Goal: Check status: Check status

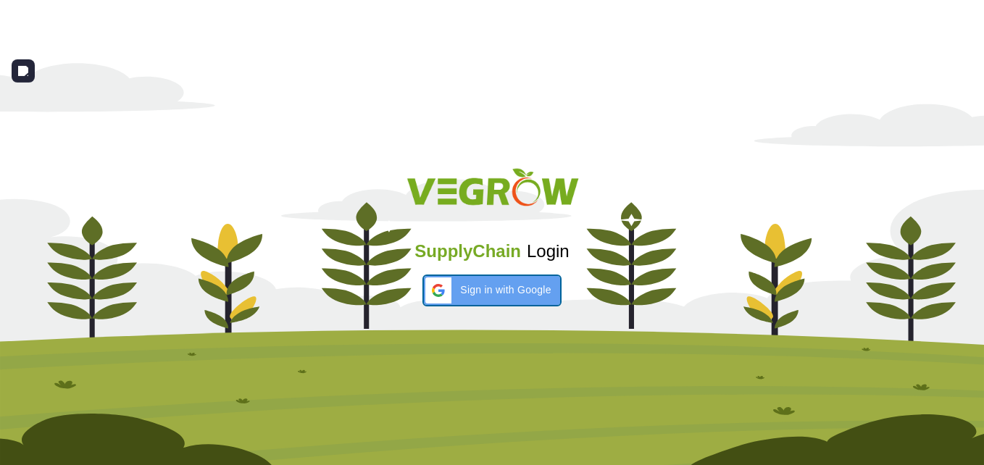
click at [471, 295] on span "Sign in with Google" at bounding box center [505, 289] width 91 height 15
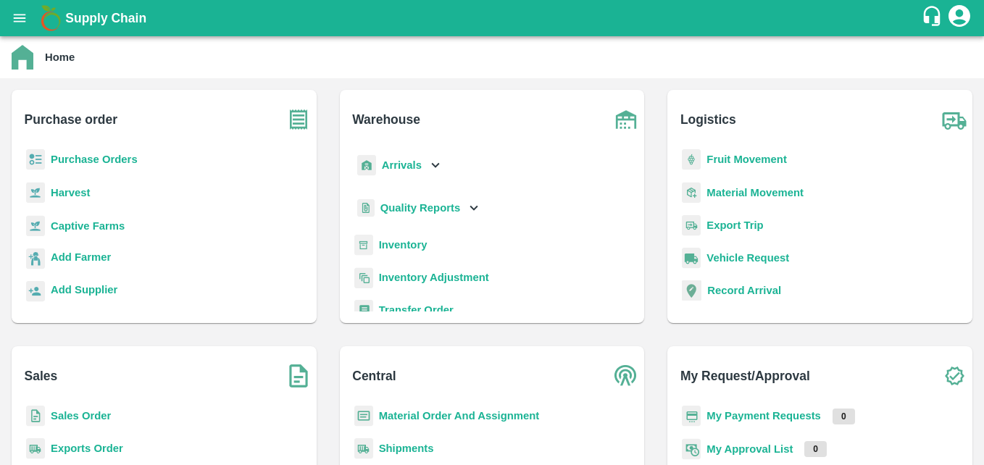
click at [405, 408] on p "Material Order And Assignment" at bounding box center [459, 416] width 161 height 16
click at [405, 413] on b "Material Order And Assignment" at bounding box center [459, 416] width 161 height 12
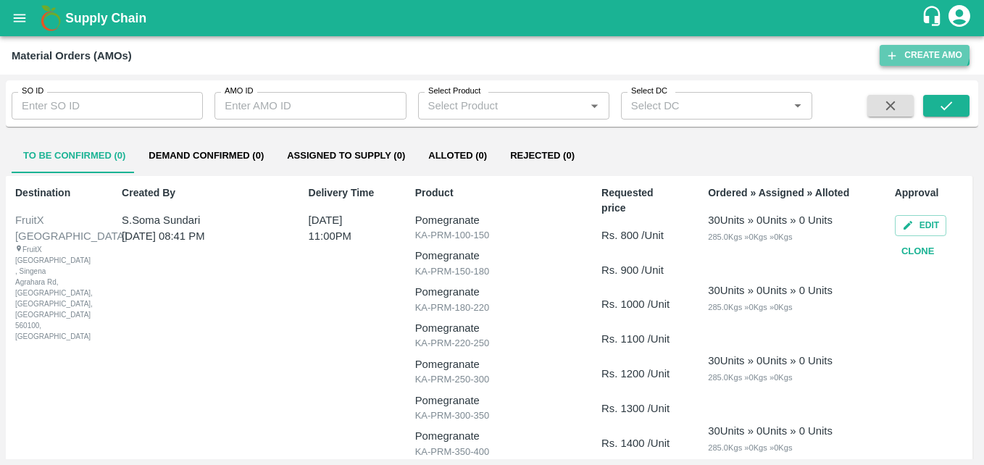
click at [921, 46] on button "Create AMO" at bounding box center [924, 55] width 90 height 21
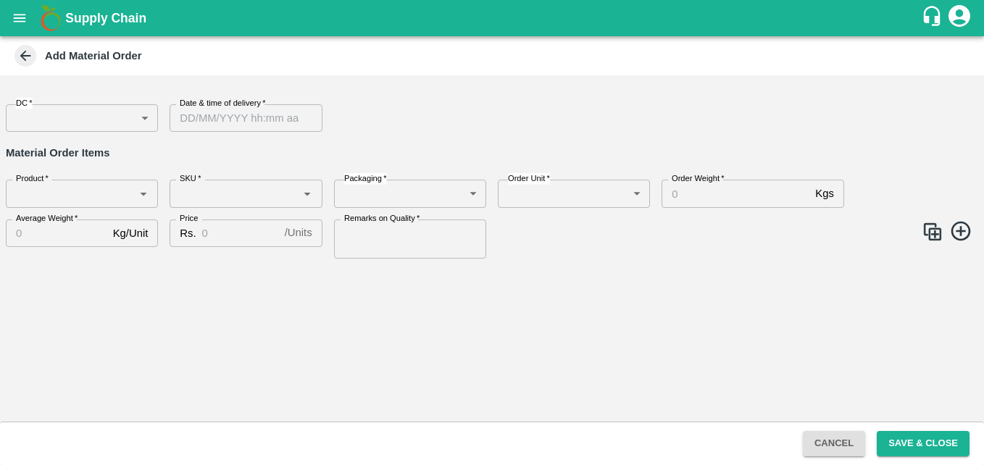
click at [134, 121] on body "Supply Chain Add Material Order DC   * ​ DC Date & time of delivery   * Date & …" at bounding box center [492, 232] width 984 height 465
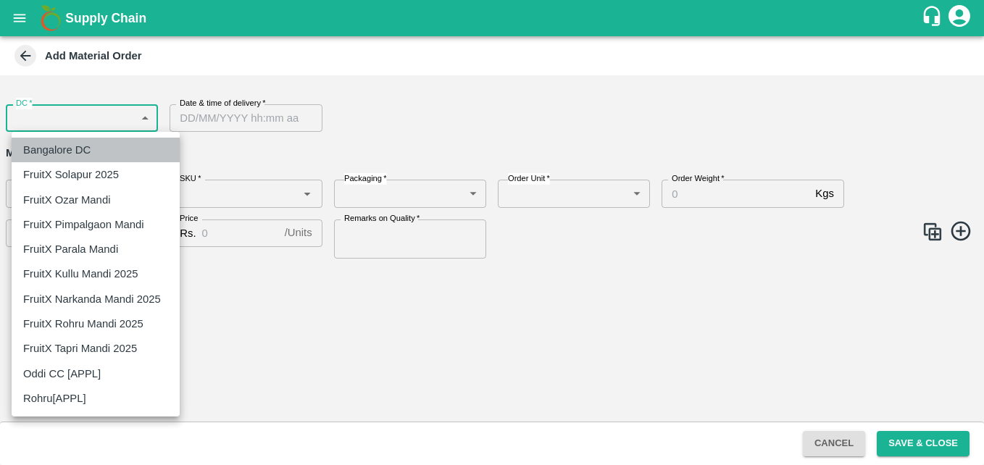
click at [98, 146] on div "Bangalore DC" at bounding box center [60, 150] width 75 height 16
type input "2"
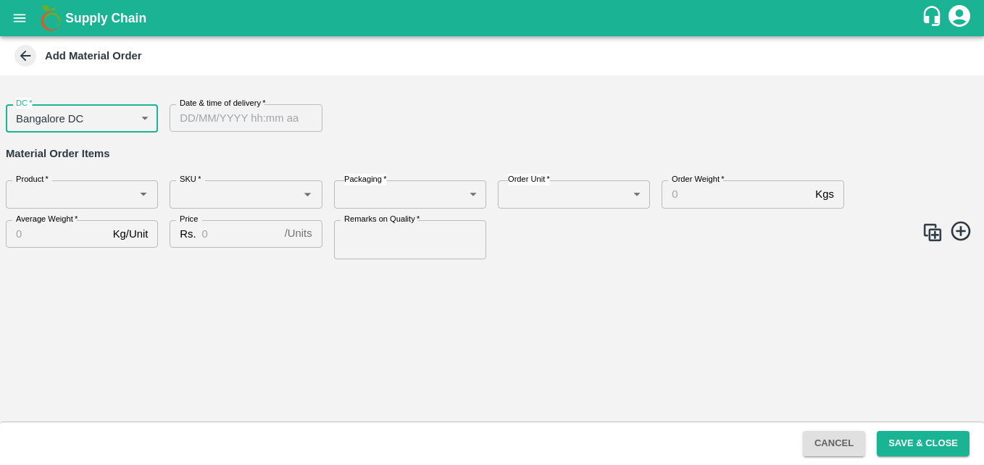
type input "DD/MM/YYYY hh:mm aa"
click at [254, 114] on input "DD/MM/YYYY hh:mm aa" at bounding box center [240, 118] width 142 height 28
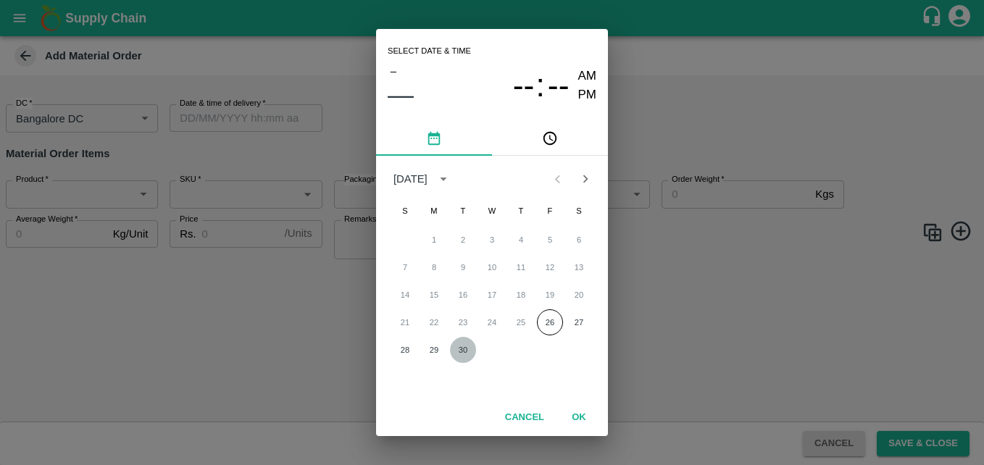
click at [452, 344] on button "30" at bounding box center [463, 350] width 26 height 26
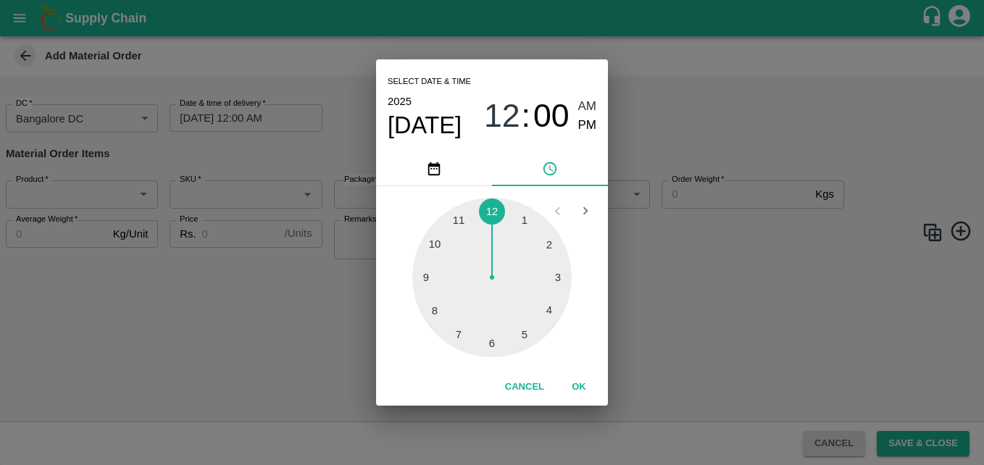
click at [525, 330] on div at bounding box center [491, 277] width 159 height 159
type input "30/09/2025 05:00 AM"
click at [593, 107] on span "AM" at bounding box center [587, 107] width 19 height 20
click at [573, 377] on button "OK" at bounding box center [578, 386] width 46 height 25
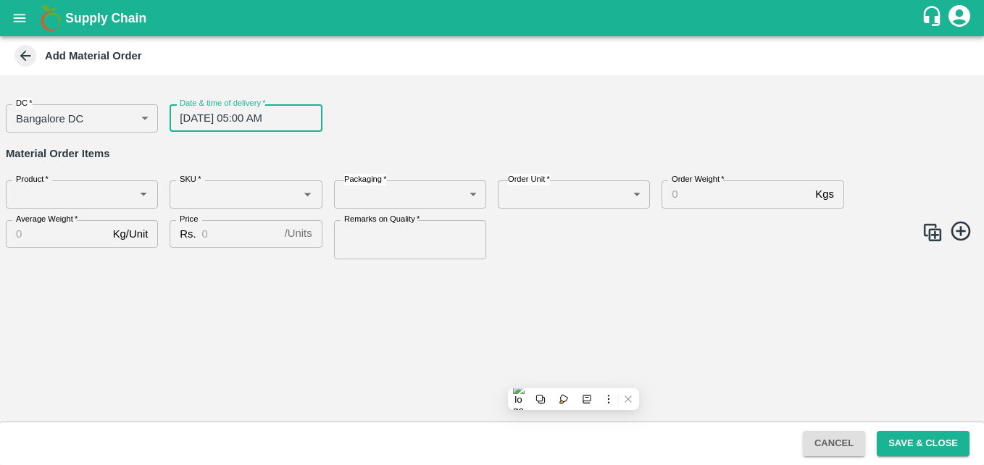
click at [144, 188] on icon "Open" at bounding box center [143, 194] width 16 height 16
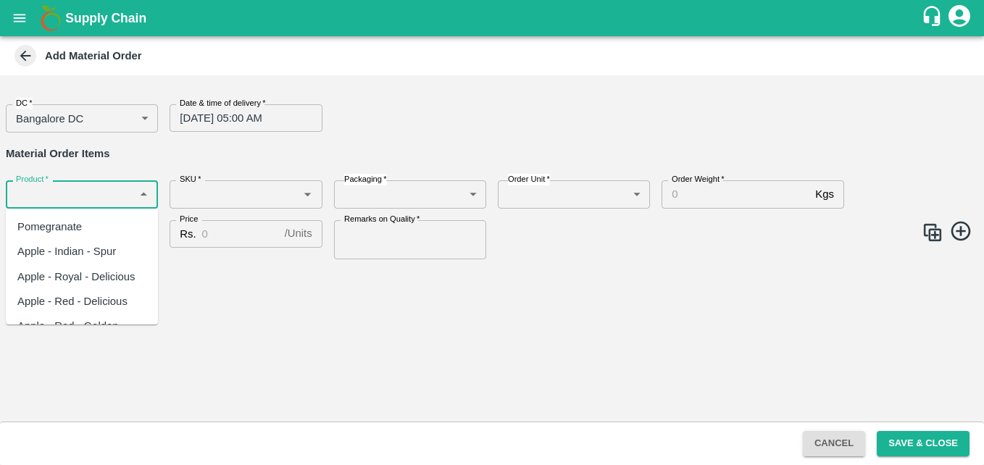
click at [77, 250] on div "Apple - Indian - Spur" at bounding box center [66, 251] width 98 height 16
type input "Apple - Indian - Spur"
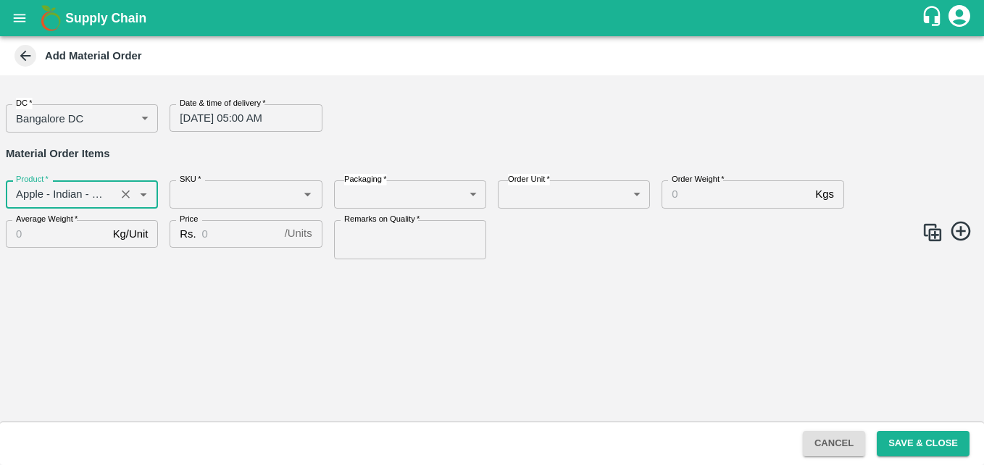
click at [219, 206] on div "SKU   *" at bounding box center [245, 194] width 152 height 28
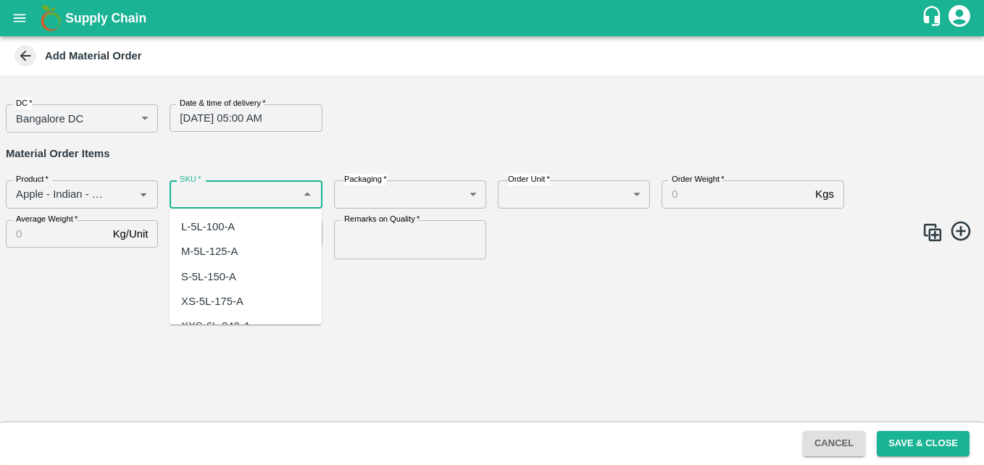
click at [219, 186] on input "SKU   *" at bounding box center [234, 194] width 120 height 19
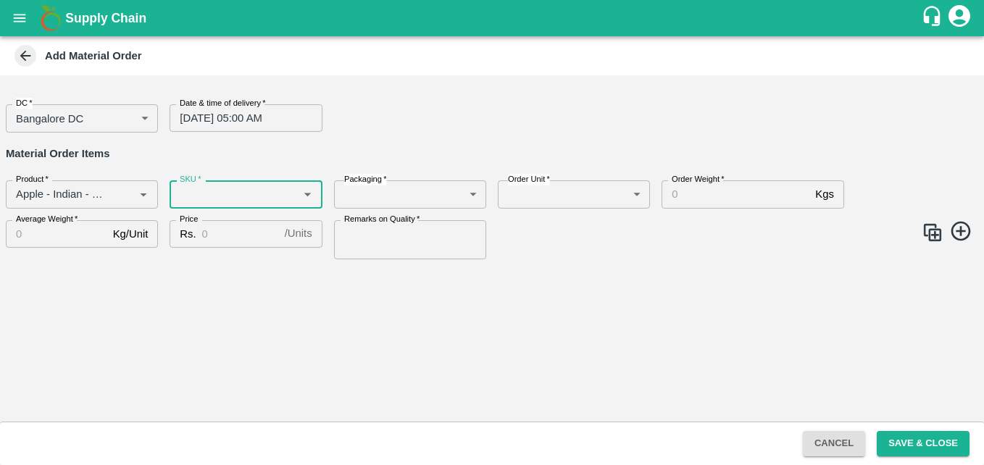
click at [214, 177] on div "SKU   * SKU   *" at bounding box center [240, 188] width 164 height 39
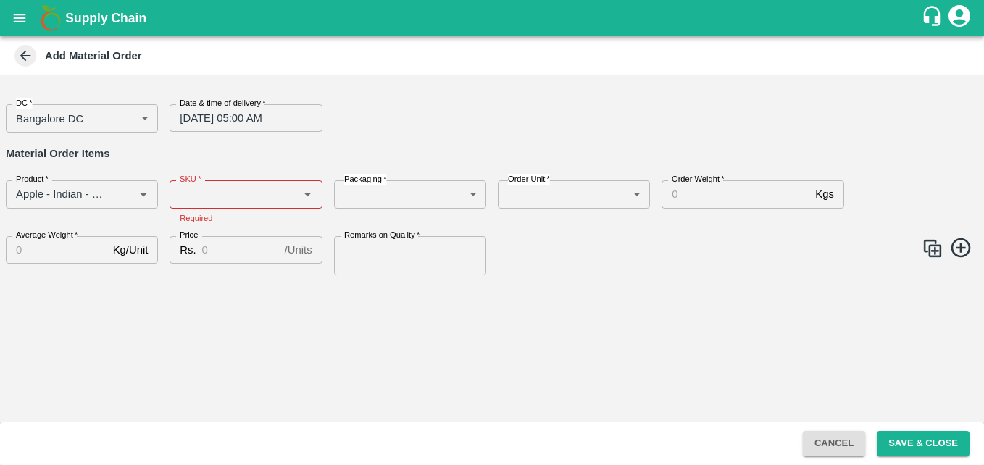
click at [222, 183] on div "SKU   *" at bounding box center [245, 194] width 152 height 28
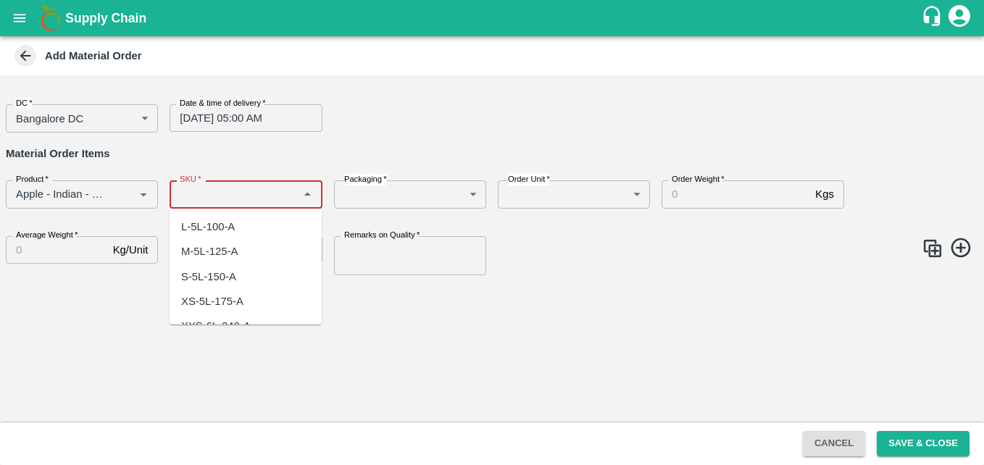
click at [217, 228] on div "L-5L-100-A" at bounding box center [208, 227] width 54 height 16
type input "L-5L-100-A"
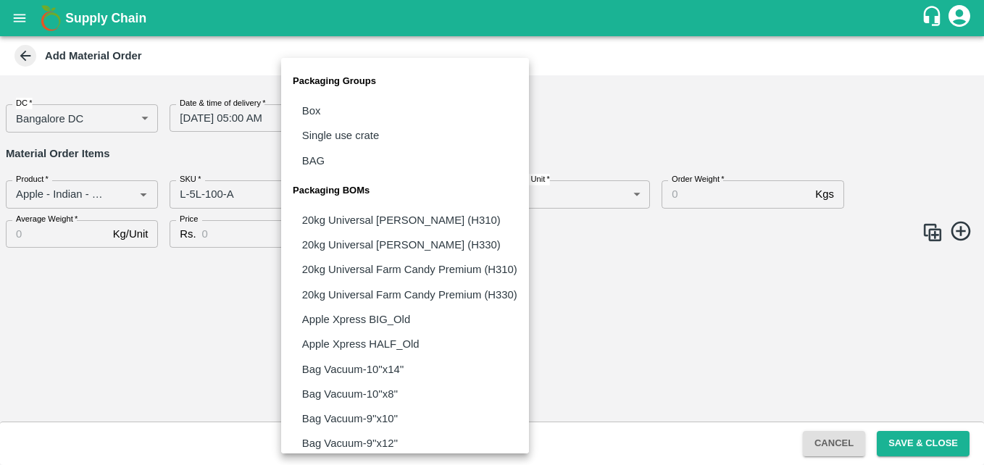
click at [395, 192] on body "Supply Chain Add Material Order DC   * Bangalore DC 2 DC Date & time of deliver…" at bounding box center [492, 232] width 984 height 465
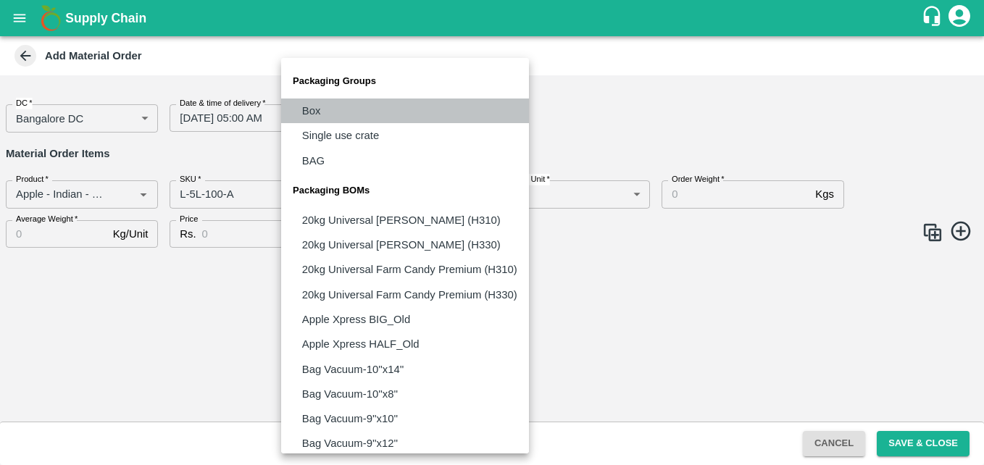
click at [344, 112] on li "Box" at bounding box center [405, 110] width 248 height 25
type input "GRP/1"
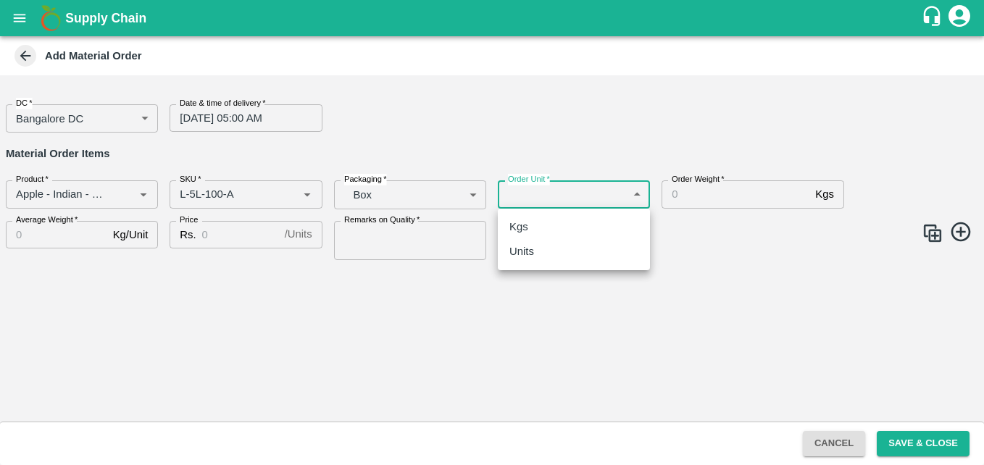
click at [619, 190] on body "Supply Chain Add Material Order DC   * Bangalore DC 2 DC Date & time of deliver…" at bounding box center [492, 232] width 984 height 465
click at [562, 256] on div "Units" at bounding box center [573, 251] width 129 height 16
type input "2"
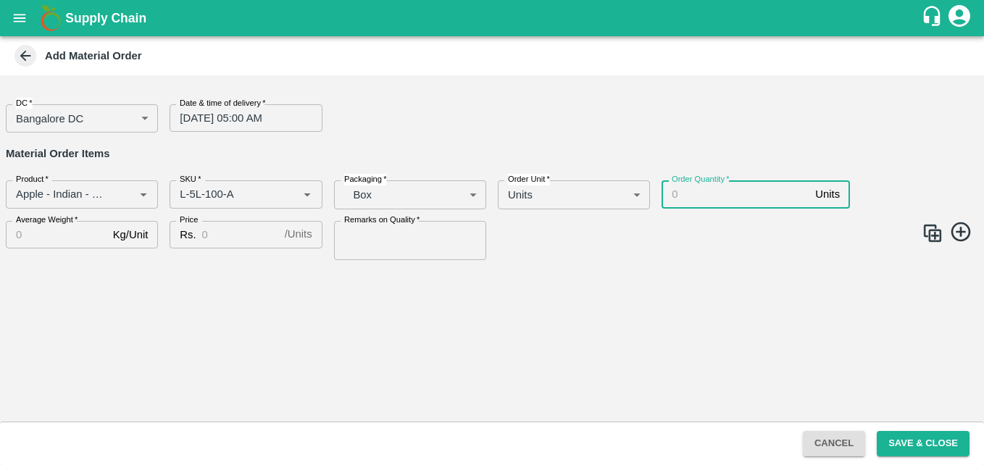
click at [716, 193] on input "Order Quantity   *" at bounding box center [735, 194] width 148 height 28
type input "100"
click at [841, 443] on button "Cancel" at bounding box center [833, 443] width 62 height 25
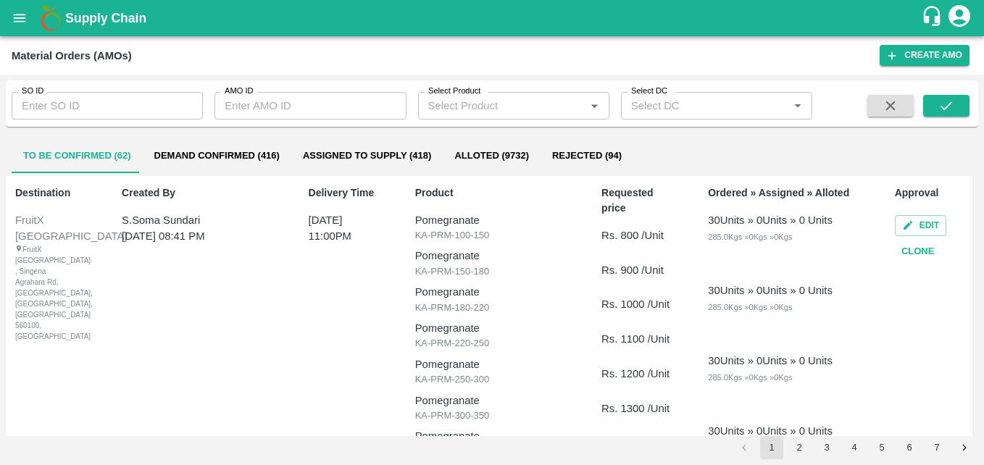
click at [517, 107] on input "Select Product" at bounding box center [501, 105] width 159 height 19
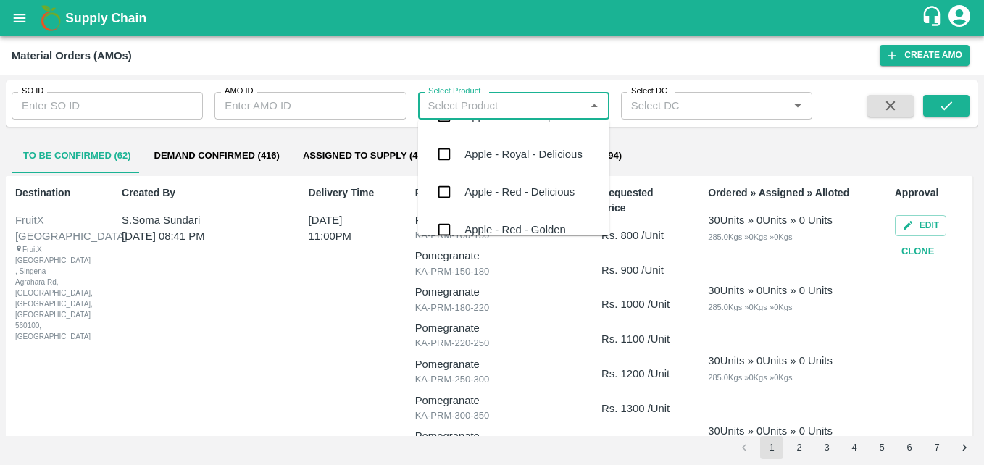
scroll to position [67, 0]
click at [491, 165] on div "Apple - Royal - Delicious" at bounding box center [513, 154] width 191 height 38
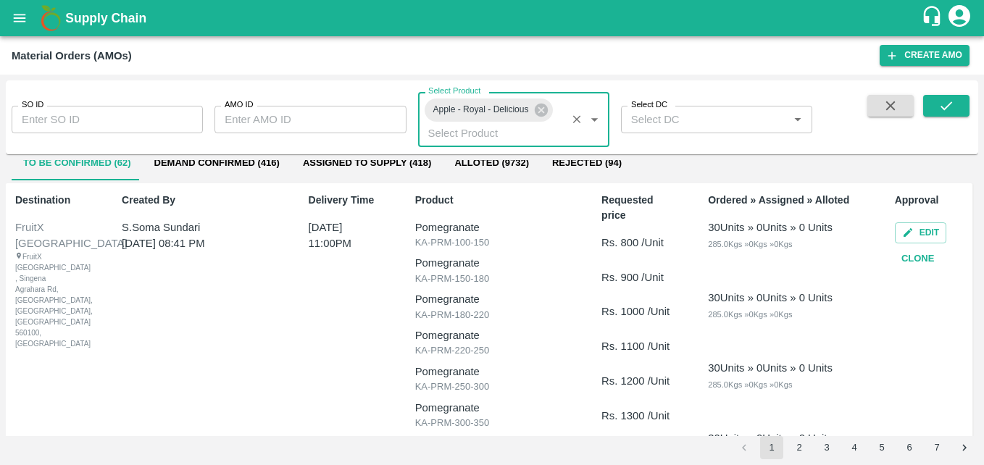
scroll to position [14, 0]
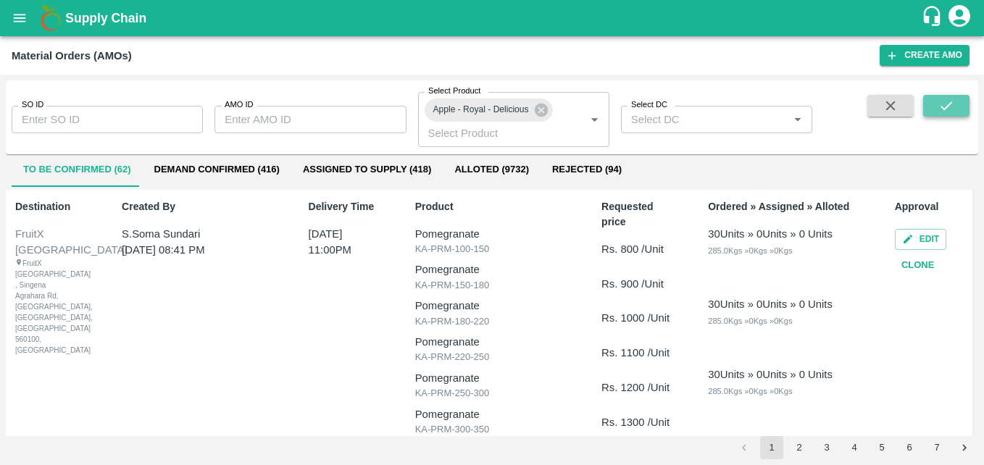
click at [946, 107] on icon "submit" at bounding box center [946, 105] width 12 height 9
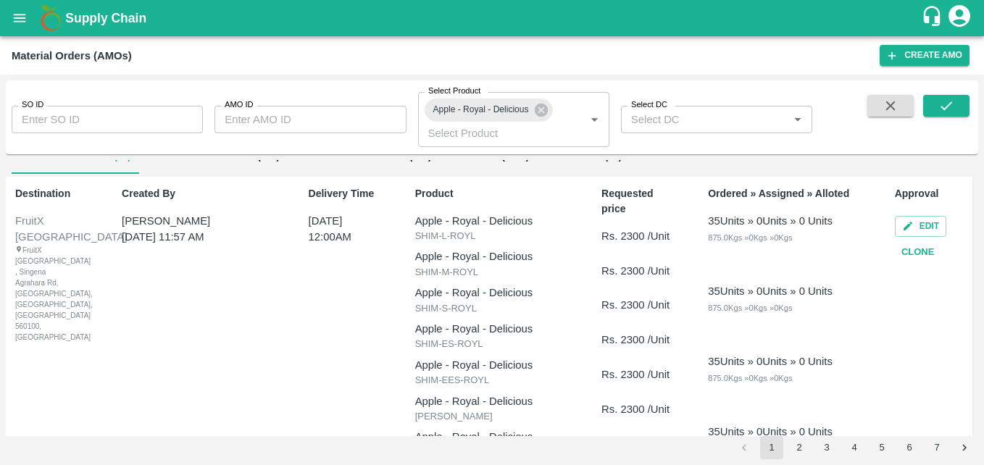
scroll to position [28, 0]
drag, startPoint x: 123, startPoint y: 225, endPoint x: 209, endPoint y: 231, distance: 86.4
click at [209, 231] on div "Anil Kumar 07 Sep 2025, 11:57 AM" at bounding box center [190, 228] width 137 height 33
drag, startPoint x: 209, startPoint y: 231, endPoint x: 369, endPoint y: 229, distance: 160.1
click at [369, 229] on div "Delivery Time 13 Sep, 12:00AM" at bounding box center [343, 442] width 80 height 525
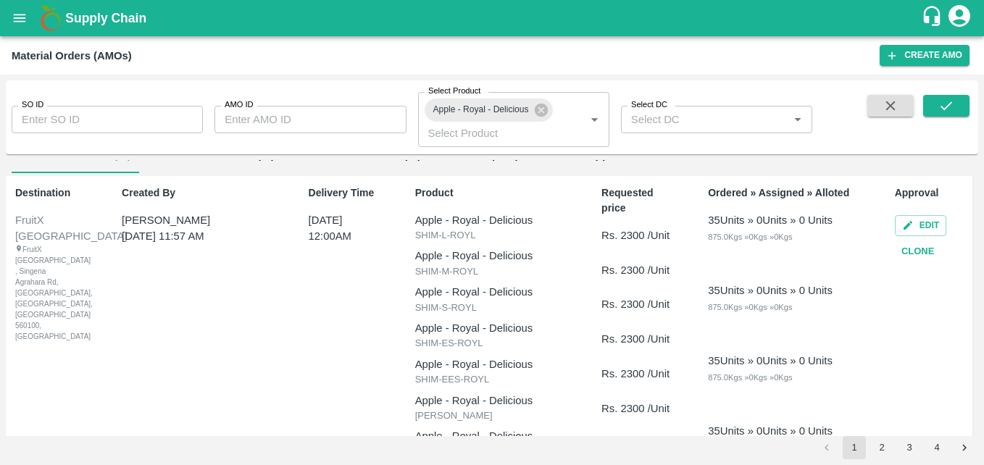
scroll to position [0, 0]
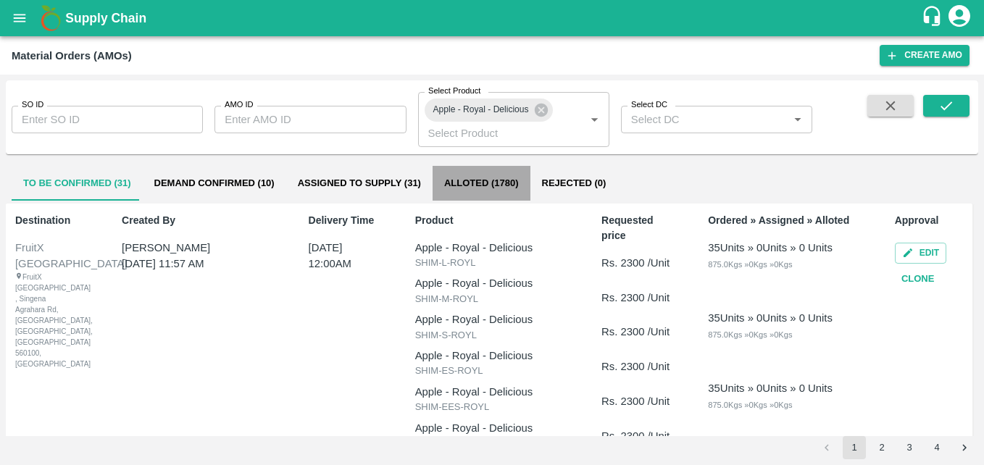
click at [487, 183] on button "Alloted (1780)" at bounding box center [481, 183] width 98 height 35
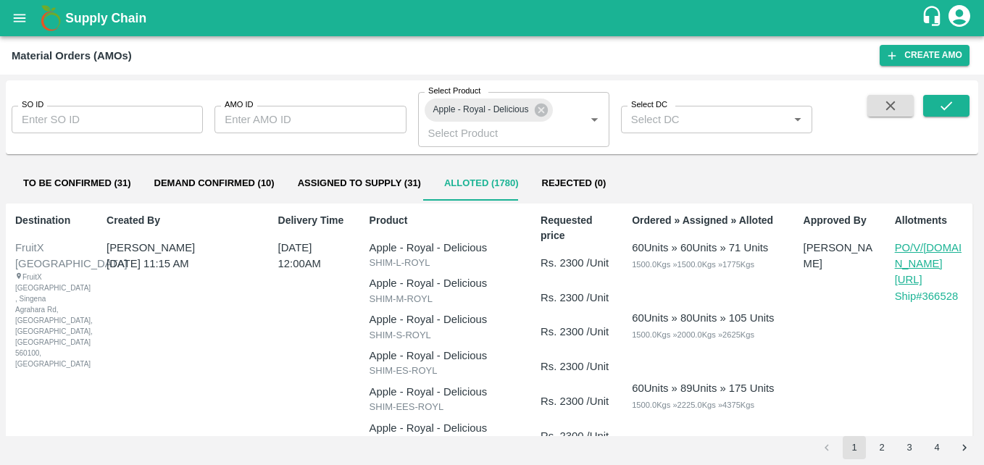
drag, startPoint x: 99, startPoint y: 264, endPoint x: 206, endPoint y: 274, distance: 106.9
click at [206, 274] on div "Destination FruitX Bangalore FruitX Bangalore , Singena Agrahara Rd, Gulimangal…" at bounding box center [489, 470] width 966 height 533
click at [815, 319] on div "Approved By Anil Kumar" at bounding box center [837, 469] width 80 height 525
click at [915, 261] on p "PO/V/S.O.FR/176576" at bounding box center [930, 264] width 72 height 49
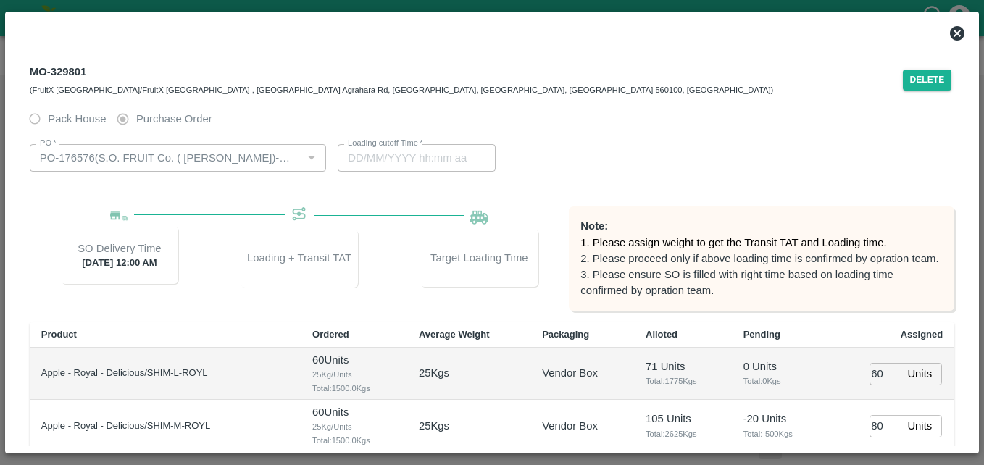
type input "27/09/2025 03:48 AM"
click at [287, 145] on div "PO   *" at bounding box center [178, 158] width 296 height 28
click at [316, 165] on div at bounding box center [310, 157] width 17 height 19
click at [951, 33] on icon at bounding box center [956, 33] width 14 height 14
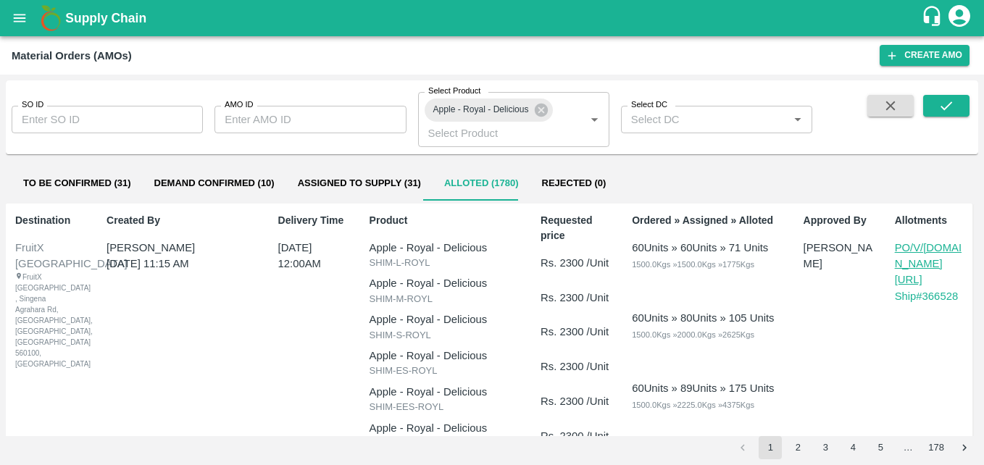
click at [382, 26] on h1 "Supply Chain" at bounding box center [492, 18] width 855 height 20
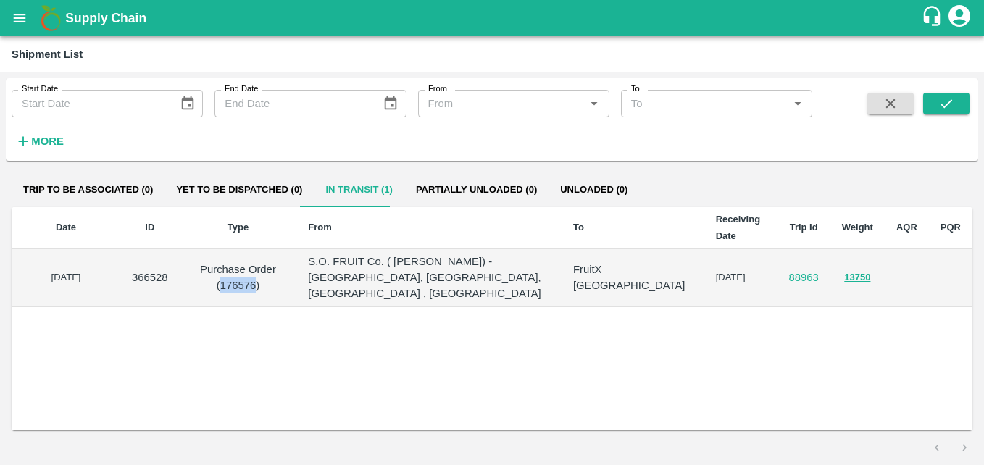
drag, startPoint x: 264, startPoint y: 277, endPoint x: 230, endPoint y: 274, distance: 33.5
click at [230, 274] on p "Purchase Order (176576)" at bounding box center [238, 277] width 94 height 33
copy p "176576"
click at [244, 30] on div "Supply Chain" at bounding box center [492, 18] width 984 height 36
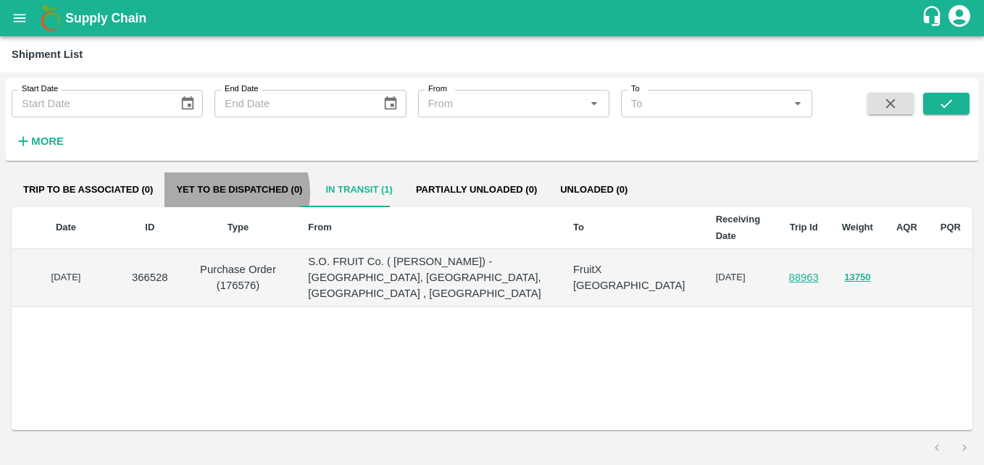
click at [223, 193] on button "Yet to be dispatched (0)" at bounding box center [238, 189] width 149 height 35
click at [217, 190] on button "Yet to be dispatched (0)" at bounding box center [238, 189] width 149 height 35
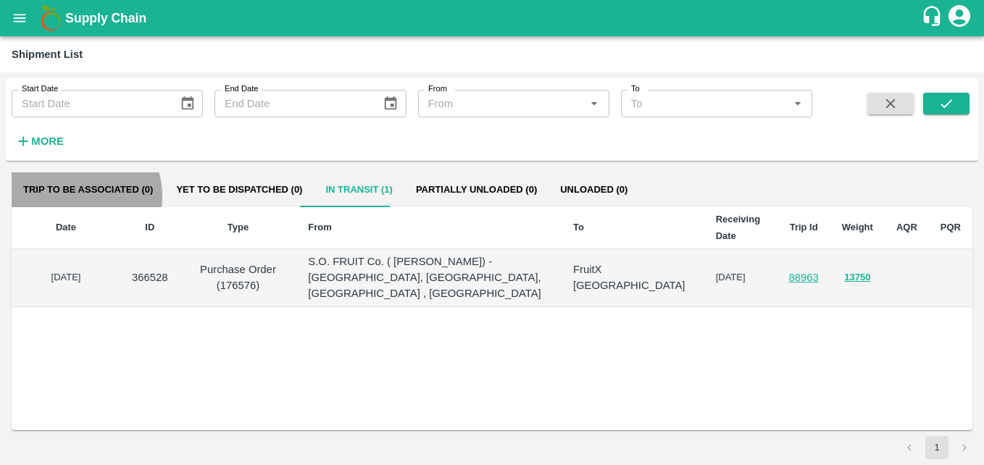
click at [68, 196] on button "Trip to be associated (0)" at bounding box center [88, 189] width 153 height 35
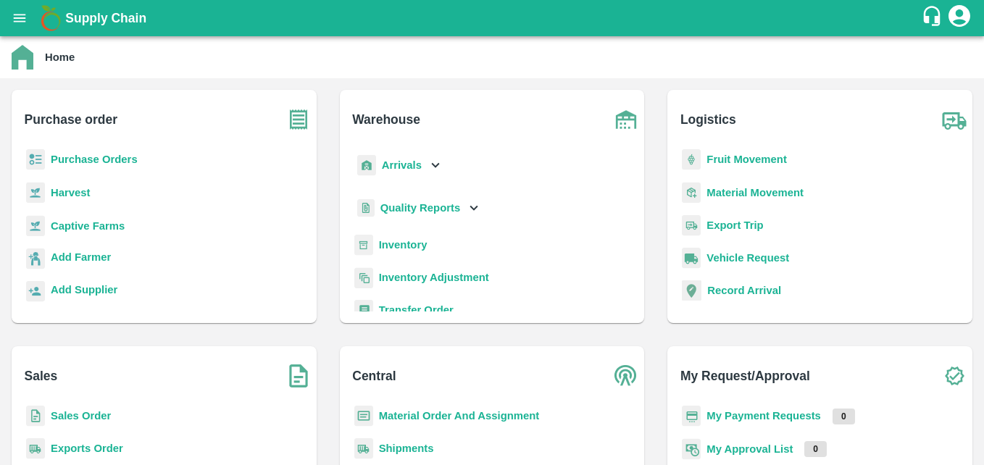
click at [82, 169] on div "Purchase Orders" at bounding box center [164, 165] width 282 height 33
click at [96, 154] on b "Purchase Orders" at bounding box center [94, 160] width 87 height 12
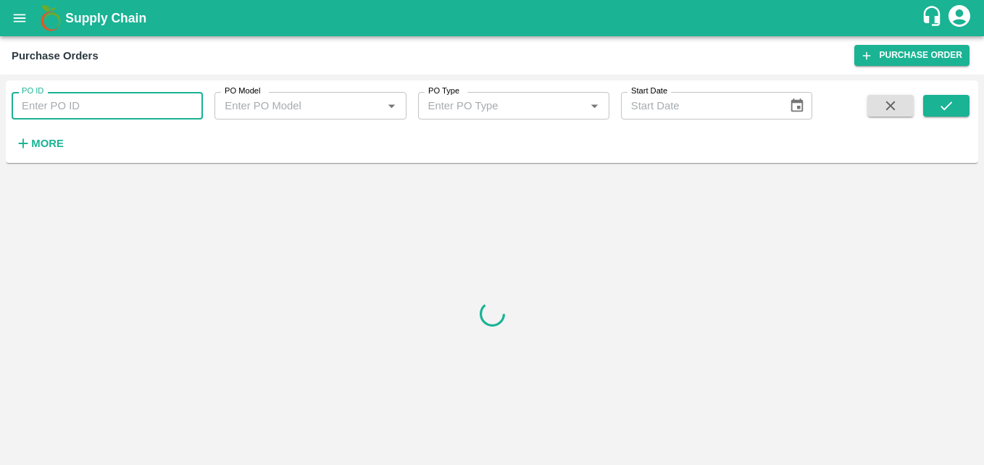
click at [98, 114] on input "PO ID" at bounding box center [107, 106] width 191 height 28
paste input "176576"
type input "176576"
click at [941, 102] on icon "submit" at bounding box center [946, 106] width 16 height 16
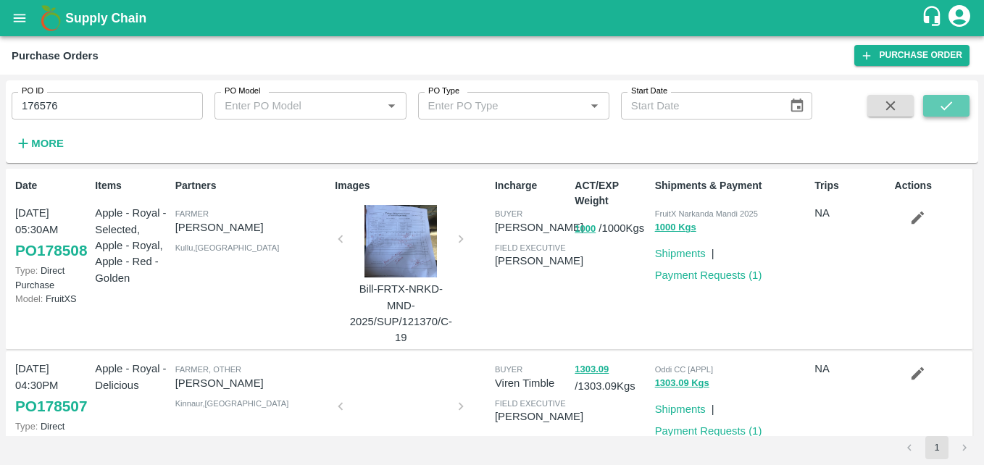
click at [939, 112] on icon "submit" at bounding box center [946, 106] width 16 height 16
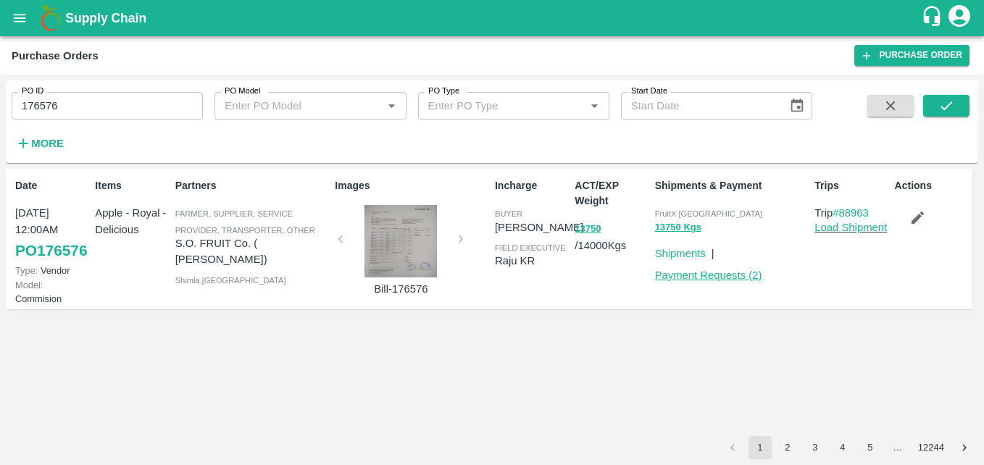
click at [671, 281] on link "Payment Requests ( 2 )" at bounding box center [708, 275] width 107 height 12
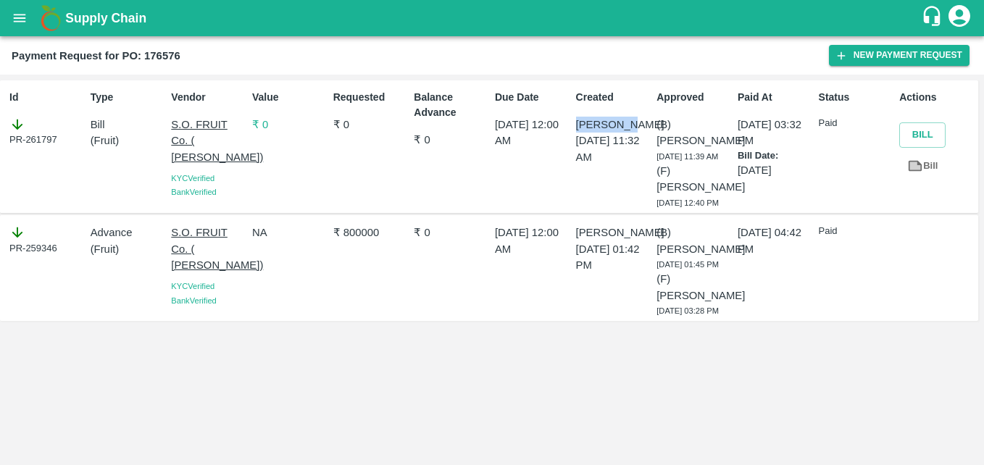
drag, startPoint x: 629, startPoint y: 125, endPoint x: 572, endPoint y: 116, distance: 57.2
click at [572, 116] on div "Created Anil Kumar 26 Sep 2025, 11:32 AM" at bounding box center [610, 146] width 81 height 125
click at [572, 115] on div "Created Anil Kumar 26 Sep 2025, 11:32 AM" at bounding box center [610, 146] width 81 height 125
drag, startPoint x: 574, startPoint y: 117, endPoint x: 640, endPoint y: 127, distance: 66.7
click at [640, 127] on div "Created Anil Kumar 26 Sep 2025, 11:32 AM" at bounding box center [610, 146] width 81 height 125
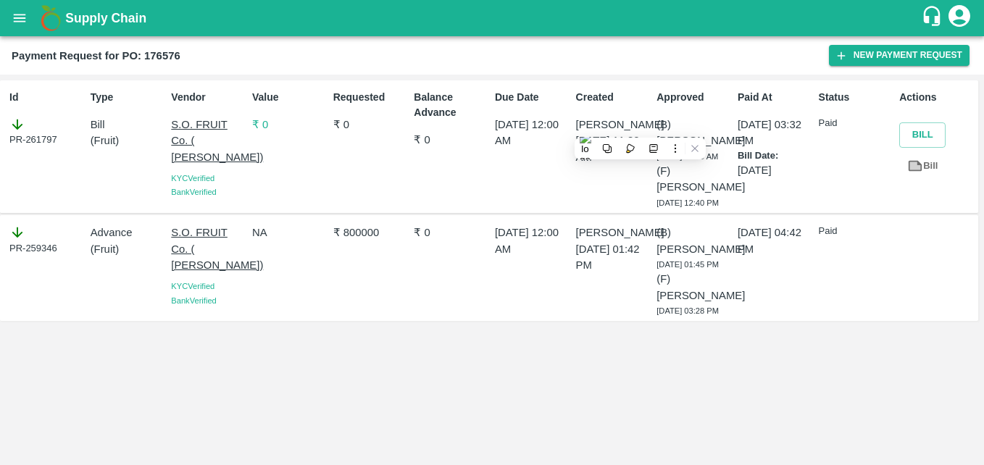
click at [510, 171] on div "Due Date 26 Sep 2025, 12:00 AM" at bounding box center [529, 146] width 81 height 125
drag, startPoint x: 631, startPoint y: 122, endPoint x: 569, endPoint y: 117, distance: 61.8
click at [570, 117] on div "Created Anil Kumar 26 Sep 2025, 11:32 AM" at bounding box center [610, 146] width 81 height 125
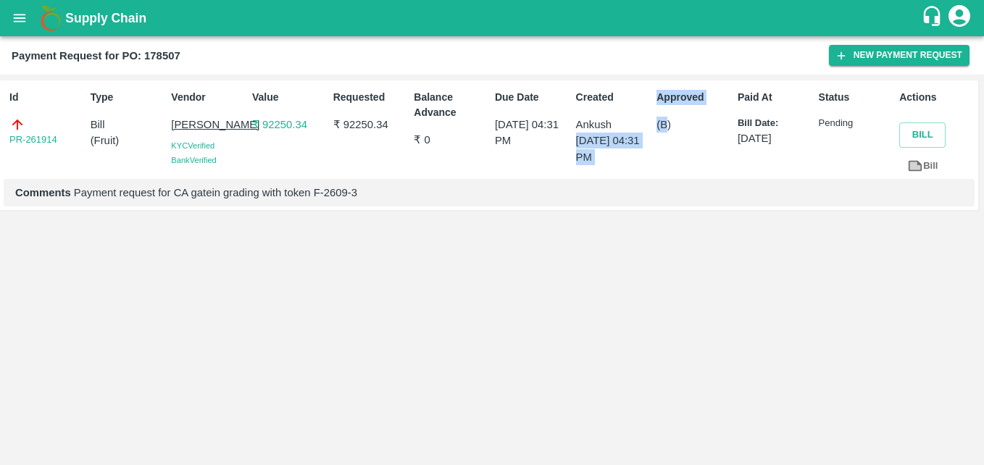
drag, startPoint x: 668, startPoint y: 122, endPoint x: 629, endPoint y: 107, distance: 41.3
click at [629, 107] on div "Id PR-261914 Type Bill ( Fruit ) Vendor Kapil Negi KYC Verified Bank Verified V…" at bounding box center [489, 145] width 978 height 130
drag, startPoint x: 629, startPoint y: 107, endPoint x: 572, endPoint y: 115, distance: 57.8
click at [572, 115] on div "Created Ankush 26 Sep 2025, 04:31 PM" at bounding box center [610, 131] width 81 height 95
drag, startPoint x: 572, startPoint y: 115, endPoint x: 619, endPoint y: 175, distance: 75.3
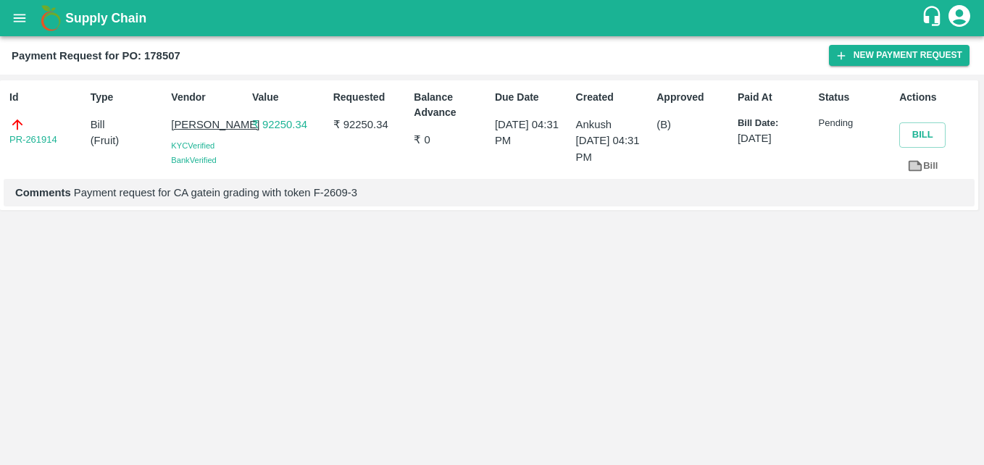
click at [619, 175] on div "Created Ankush 26 Sep 2025, 04:31 PM" at bounding box center [610, 131] width 81 height 95
click at [692, 127] on p "(B)" at bounding box center [693, 125] width 75 height 16
drag, startPoint x: 659, startPoint y: 98, endPoint x: 688, endPoint y: 177, distance: 83.4
click at [688, 177] on div "Approved (B)" at bounding box center [690, 131] width 81 height 95
copy div "Approved (B)"
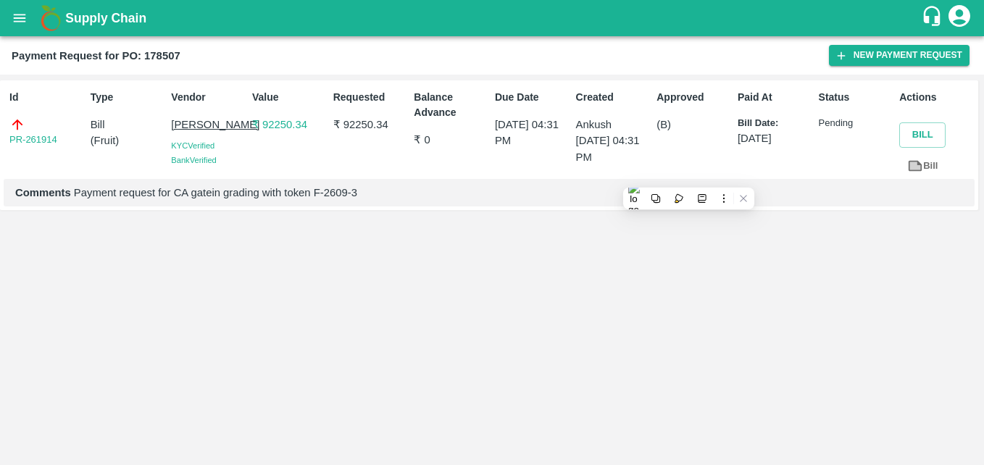
click at [760, 169] on div "Paid At Bill Date: 26 Sep 2025" at bounding box center [771, 131] width 81 height 95
drag, startPoint x: 739, startPoint y: 101, endPoint x: 808, endPoint y: 143, distance: 81.2
click at [808, 143] on div "Paid At Bill Date: 26 Sep 2025" at bounding box center [771, 131] width 81 height 95
drag, startPoint x: 808, startPoint y: 143, endPoint x: 851, endPoint y: 235, distance: 101.4
click at [851, 235] on div "Id PR-261914 Type Bill ( Fruit ) Vendor Kapil Negi KYC Verified Bank Verified V…" at bounding box center [492, 270] width 984 height 390
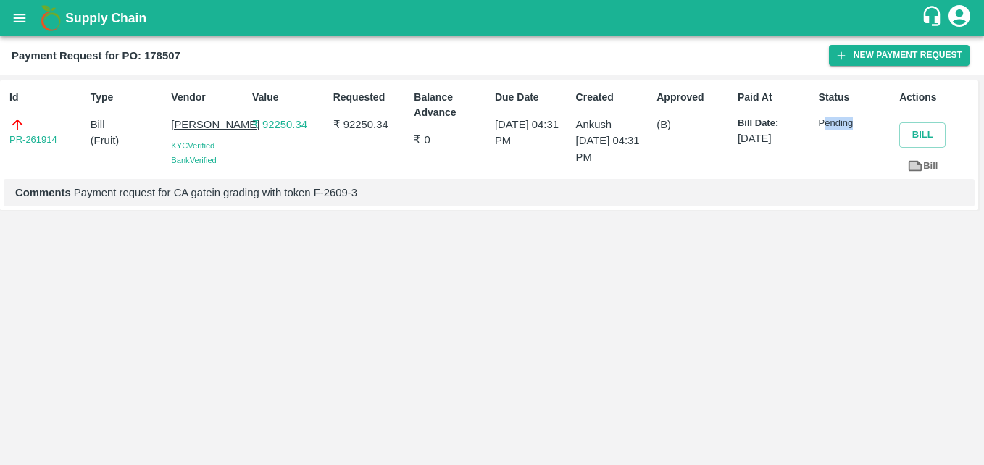
drag, startPoint x: 863, startPoint y: 126, endPoint x: 823, endPoint y: 125, distance: 40.6
click at [823, 125] on p "Pending" at bounding box center [855, 124] width 75 height 14
click at [817, 124] on div "Status Pending" at bounding box center [853, 131] width 81 height 95
drag, startPoint x: 818, startPoint y: 124, endPoint x: 860, endPoint y: 132, distance: 42.8
click at [860, 132] on div "Status Pending" at bounding box center [853, 131] width 81 height 95
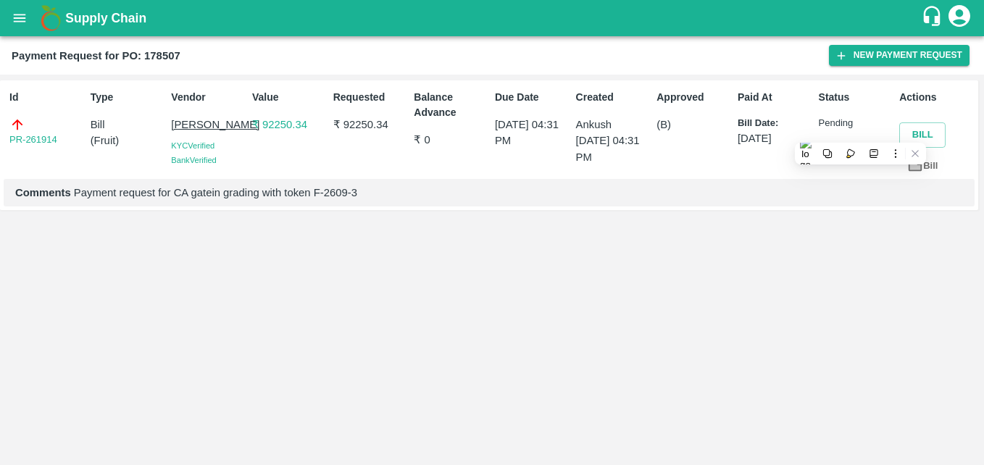
drag, startPoint x: 860, startPoint y: 132, endPoint x: 779, endPoint y: 222, distance: 121.1
click at [779, 222] on div "Id PR-261914 Type Bill ( Fruit ) Vendor Kapil Negi KYC Verified Bank Verified V…" at bounding box center [492, 270] width 984 height 390
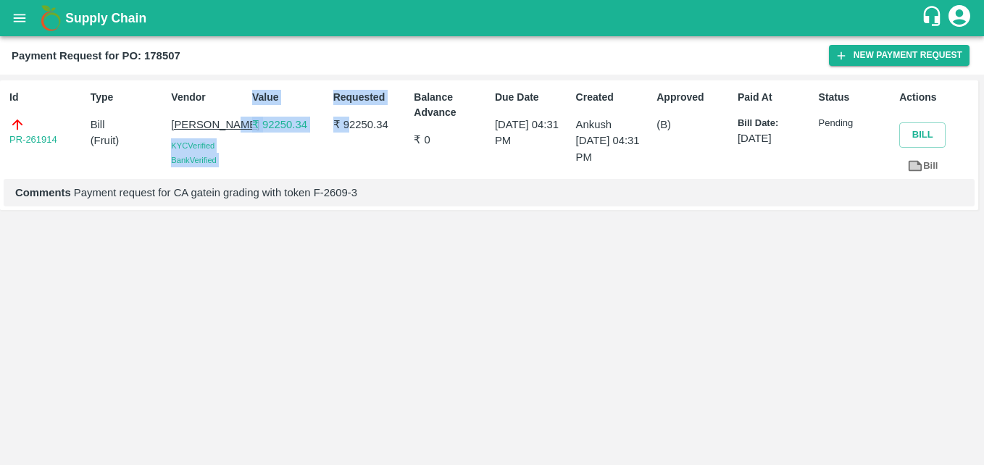
drag, startPoint x: 243, startPoint y: 125, endPoint x: 348, endPoint y: 126, distance: 105.7
click at [348, 126] on div "Id PR-261914 Type Bill ( Fruit ) Vendor Kapil Negi KYC Verified Bank Verified V…" at bounding box center [489, 145] width 978 height 130
drag, startPoint x: 348, startPoint y: 126, endPoint x: 337, endPoint y: 127, distance: 11.6
click at [337, 127] on p "₹ 92250.34" at bounding box center [370, 125] width 75 height 16
drag, startPoint x: 325, startPoint y: 122, endPoint x: 404, endPoint y: 133, distance: 79.6
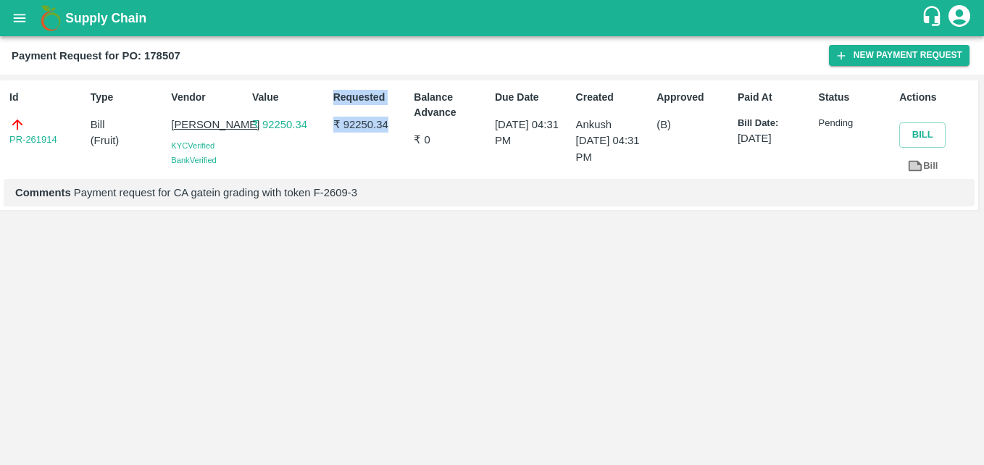
click at [404, 133] on div "Id PR-261914 Type Bill ( Fruit ) Vendor Kapil Negi KYC Verified Bank Verified V…" at bounding box center [489, 145] width 978 height 130
click at [404, 133] on p "₹ 92250.34" at bounding box center [370, 125] width 75 height 16
drag, startPoint x: 410, startPoint y: 138, endPoint x: 460, endPoint y: 145, distance: 50.4
click at [460, 145] on div "Balance Advance ₹ 0" at bounding box center [448, 131] width 81 height 95
drag, startPoint x: 460, startPoint y: 145, endPoint x: 523, endPoint y: 199, distance: 83.2
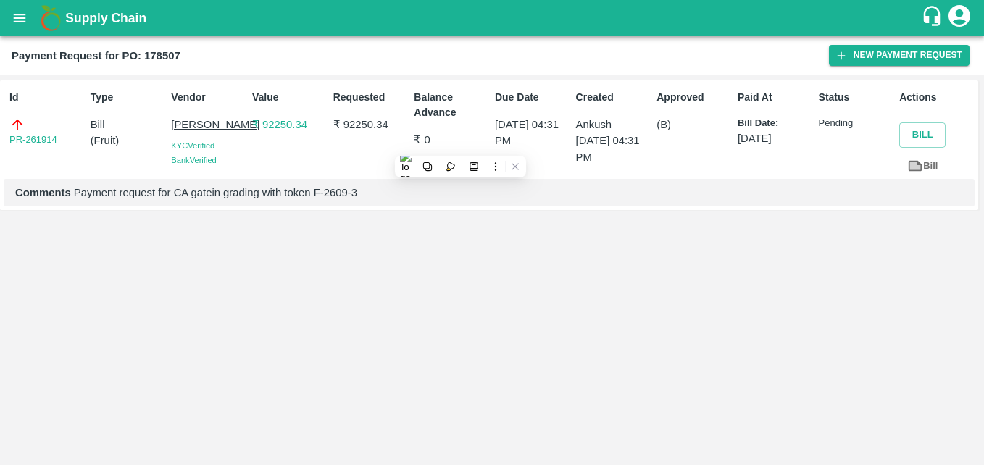
click at [523, 199] on p "Comments Payment request for CA gatein grading with token F-2609-3" at bounding box center [488, 193] width 947 height 16
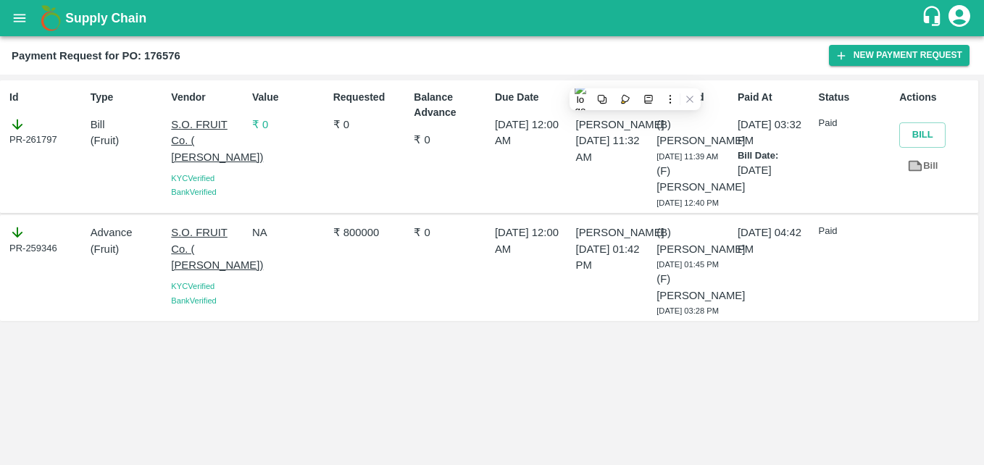
click at [419, 192] on div "Balance Advance ₹ 0" at bounding box center [448, 146] width 81 height 125
